Goal: Information Seeking & Learning: Learn about a topic

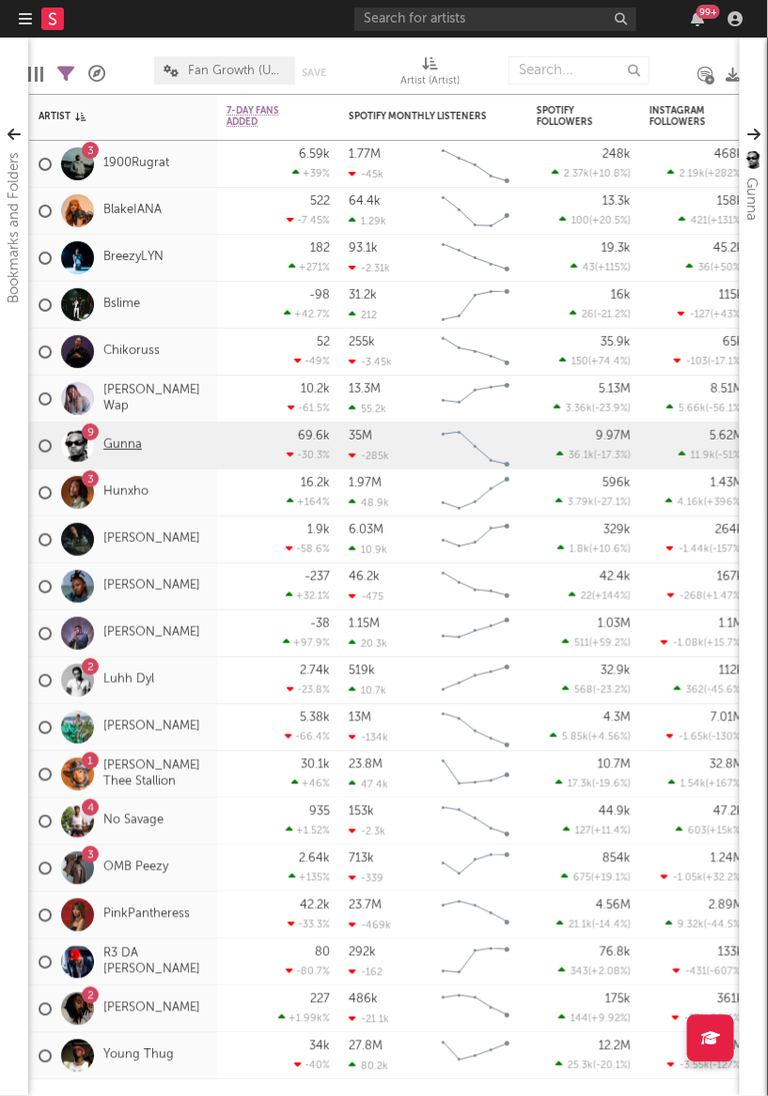
click at [129, 451] on link "Gunna" at bounding box center [122, 446] width 39 height 16
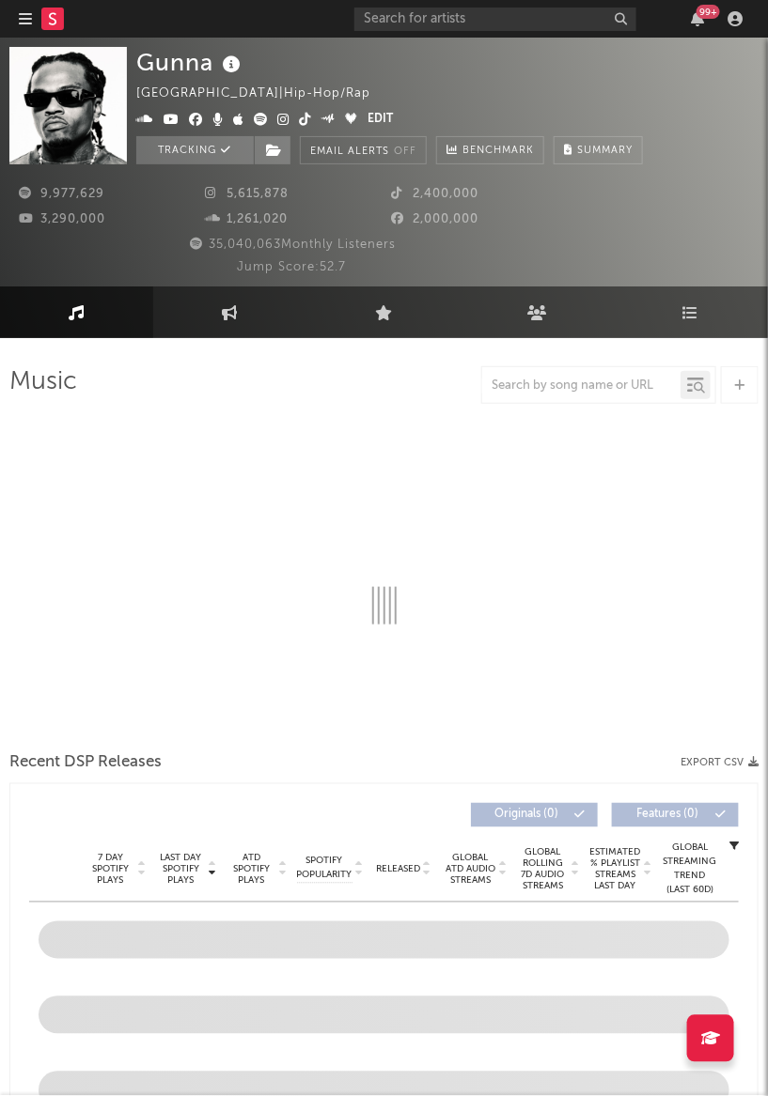
select select "6m"
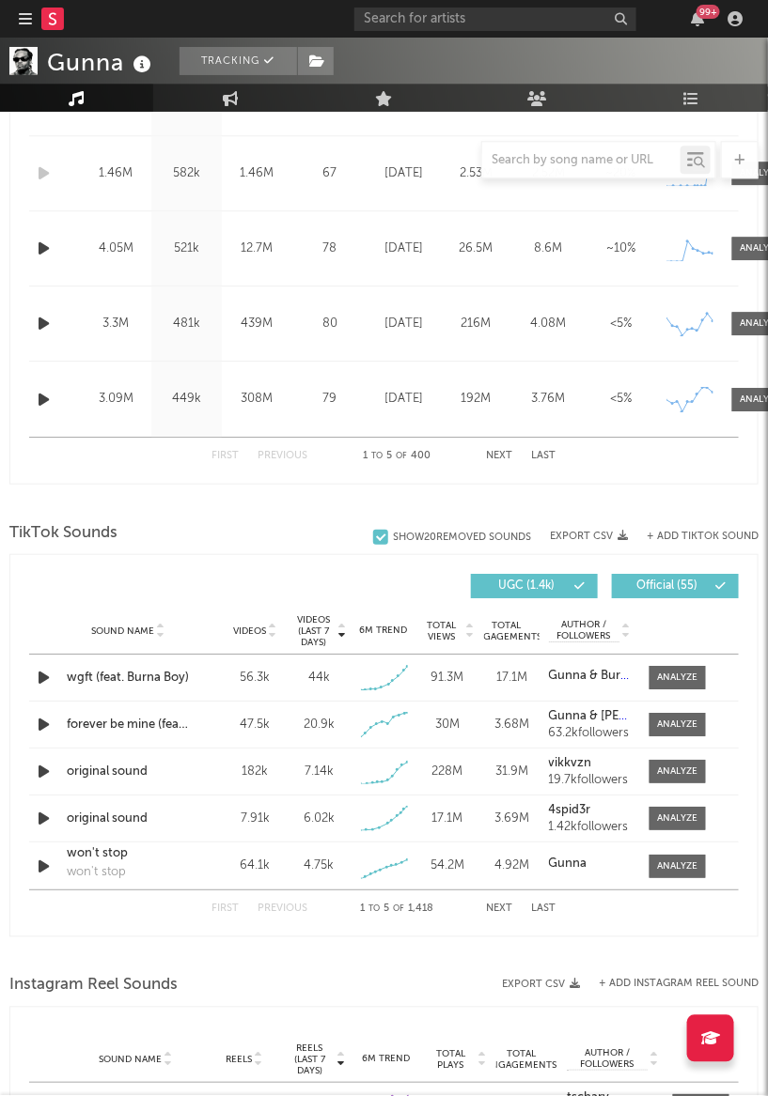
scroll to position [1362, 0]
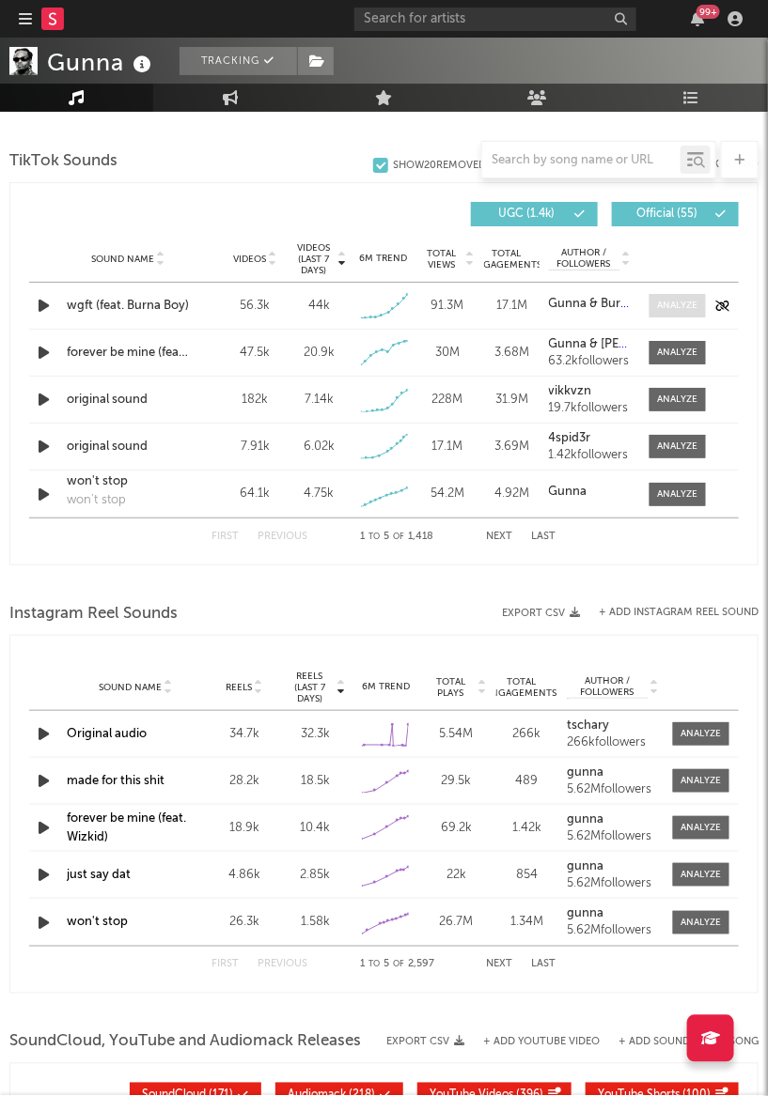
click at [694, 299] on div at bounding box center [677, 306] width 40 height 14
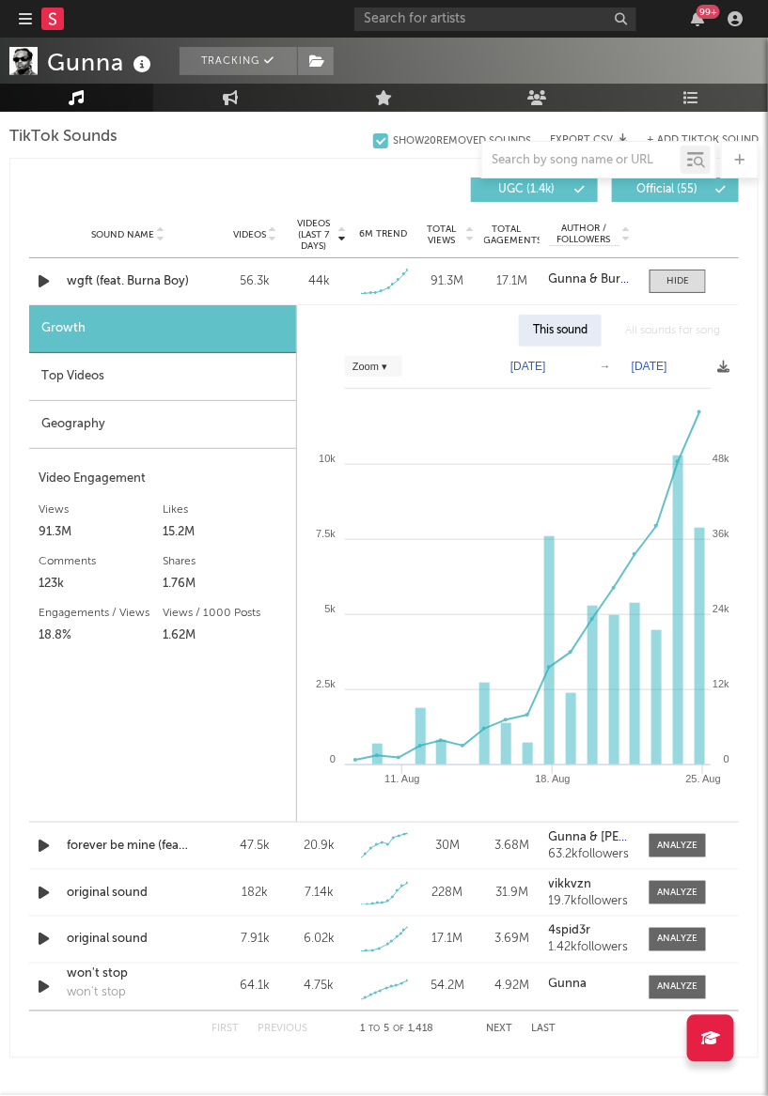
scroll to position [1390, 0]
